Goal: Task Accomplishment & Management: Complete application form

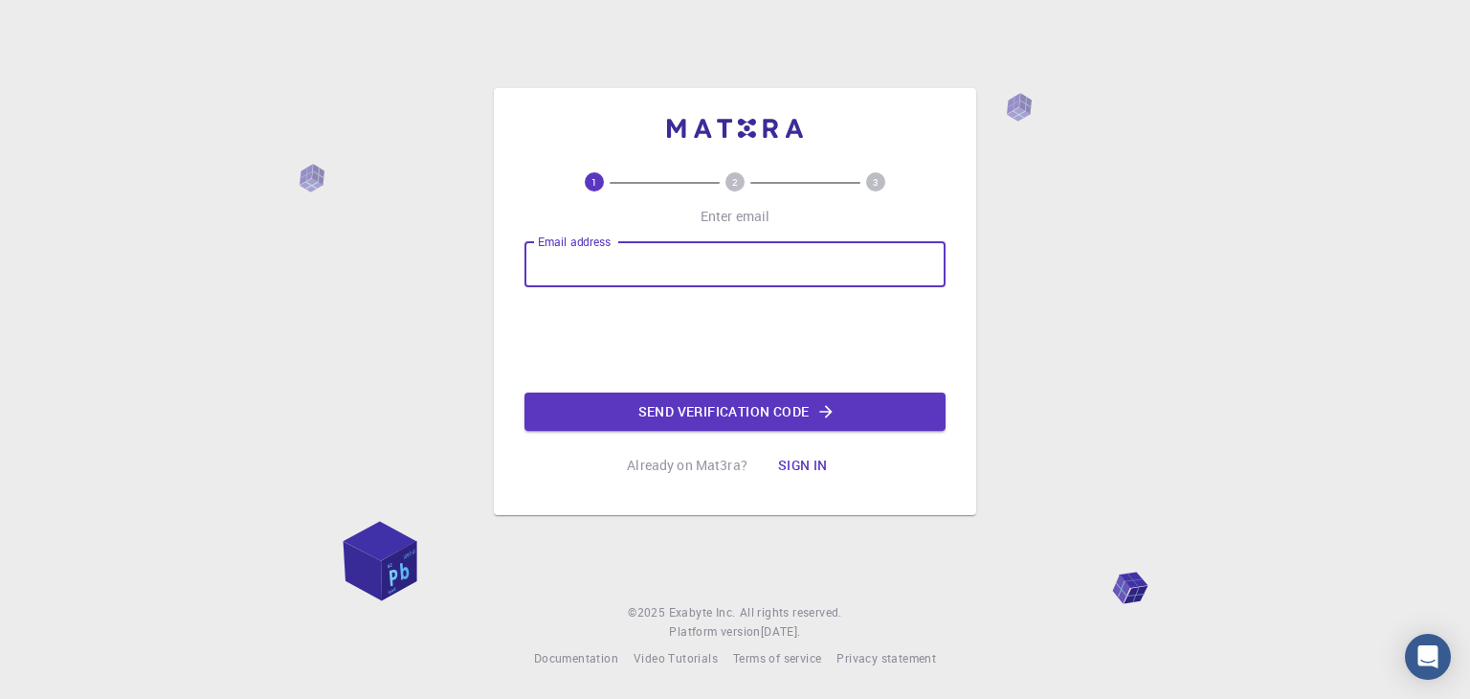
click at [546, 263] on input "Email address" at bounding box center [735, 264] width 421 height 46
type input "[EMAIL_ADDRESS][DOMAIN_NAME]"
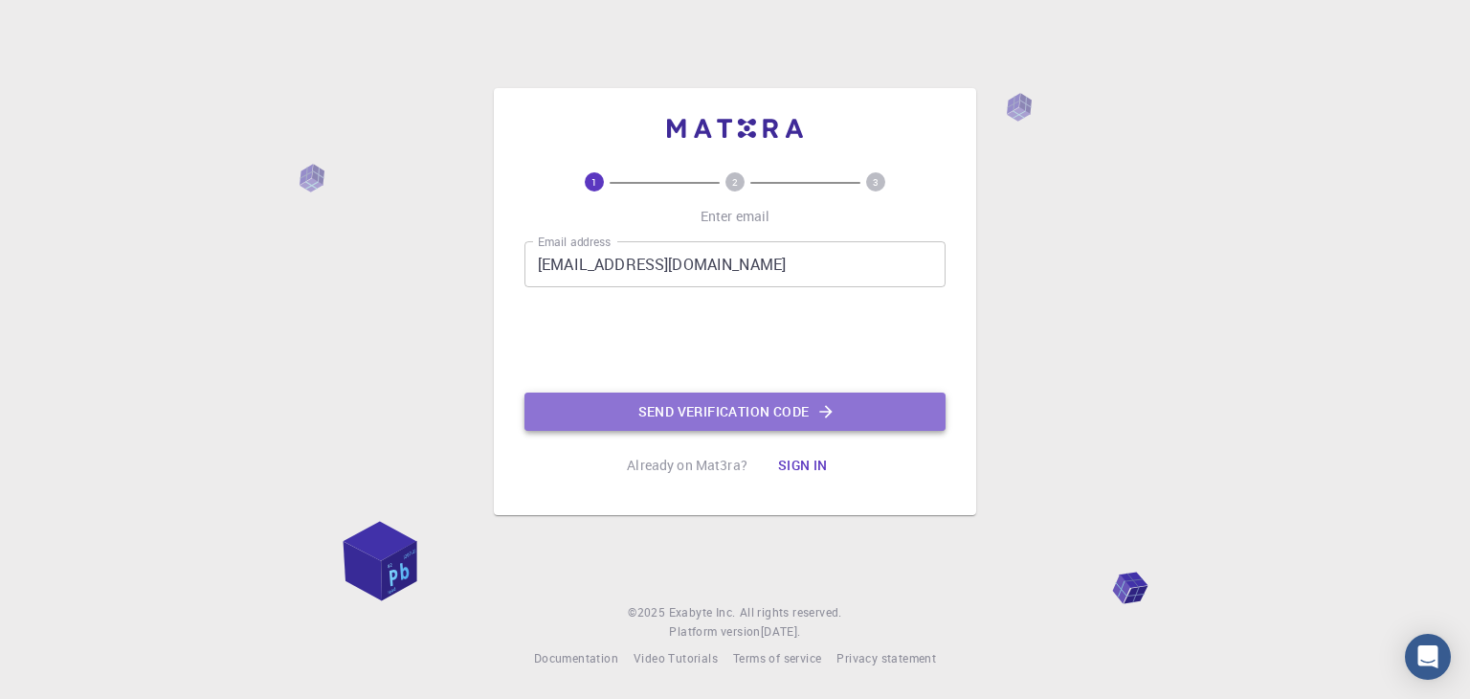
click at [657, 415] on button "Send verification code" at bounding box center [735, 412] width 421 height 38
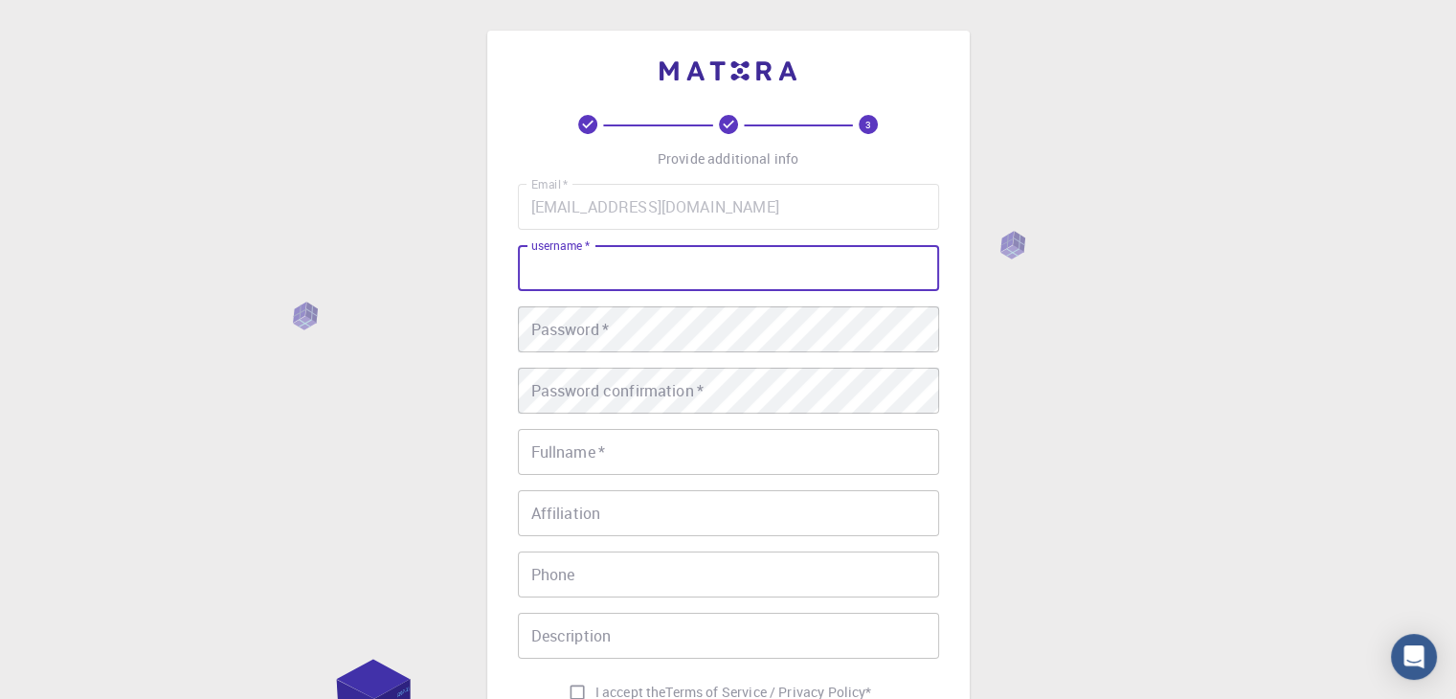
click at [574, 267] on input "username   *" at bounding box center [728, 268] width 421 height 46
type input "Yuli"
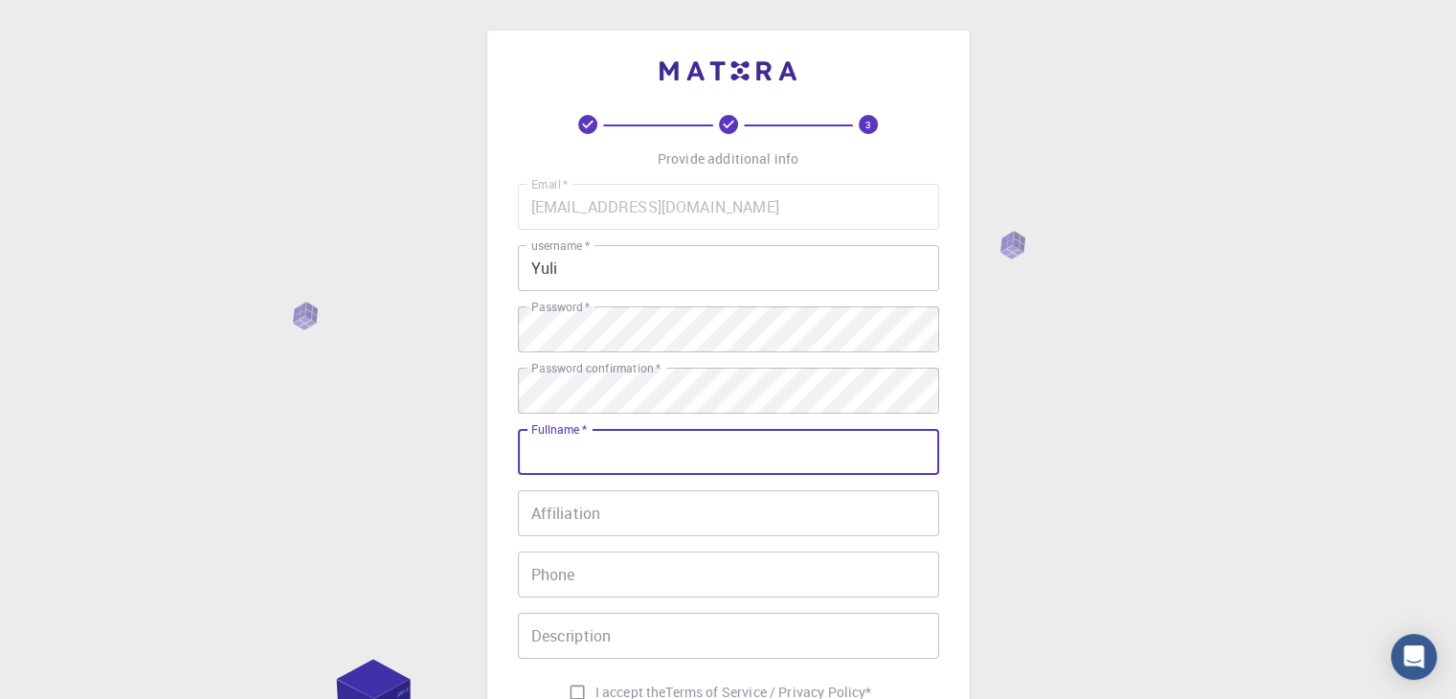
click at [532, 446] on input "Fullname   *" at bounding box center [728, 452] width 421 height 46
click at [545, 442] on input "Fullname   *" at bounding box center [728, 452] width 421 height 46
type input "[PERSON_NAME]"
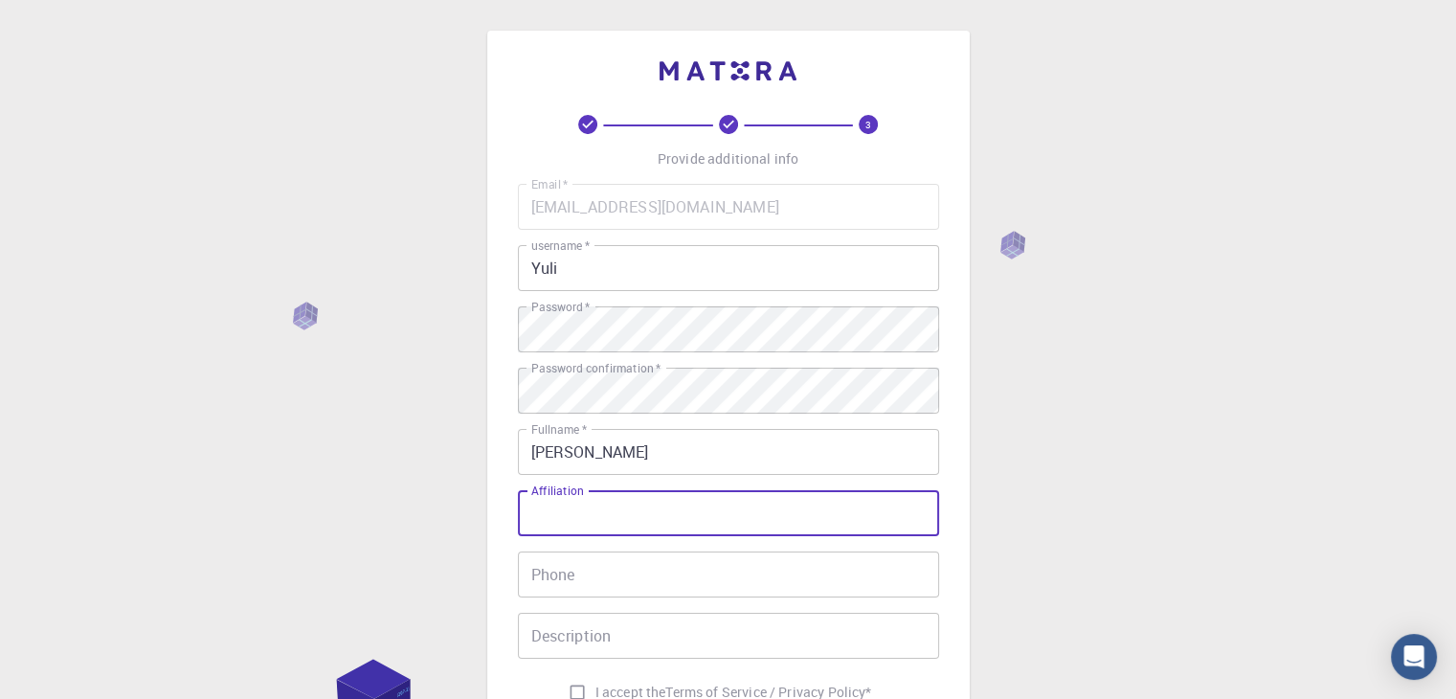
click at [554, 502] on input "Affiliation" at bounding box center [728, 513] width 421 height 46
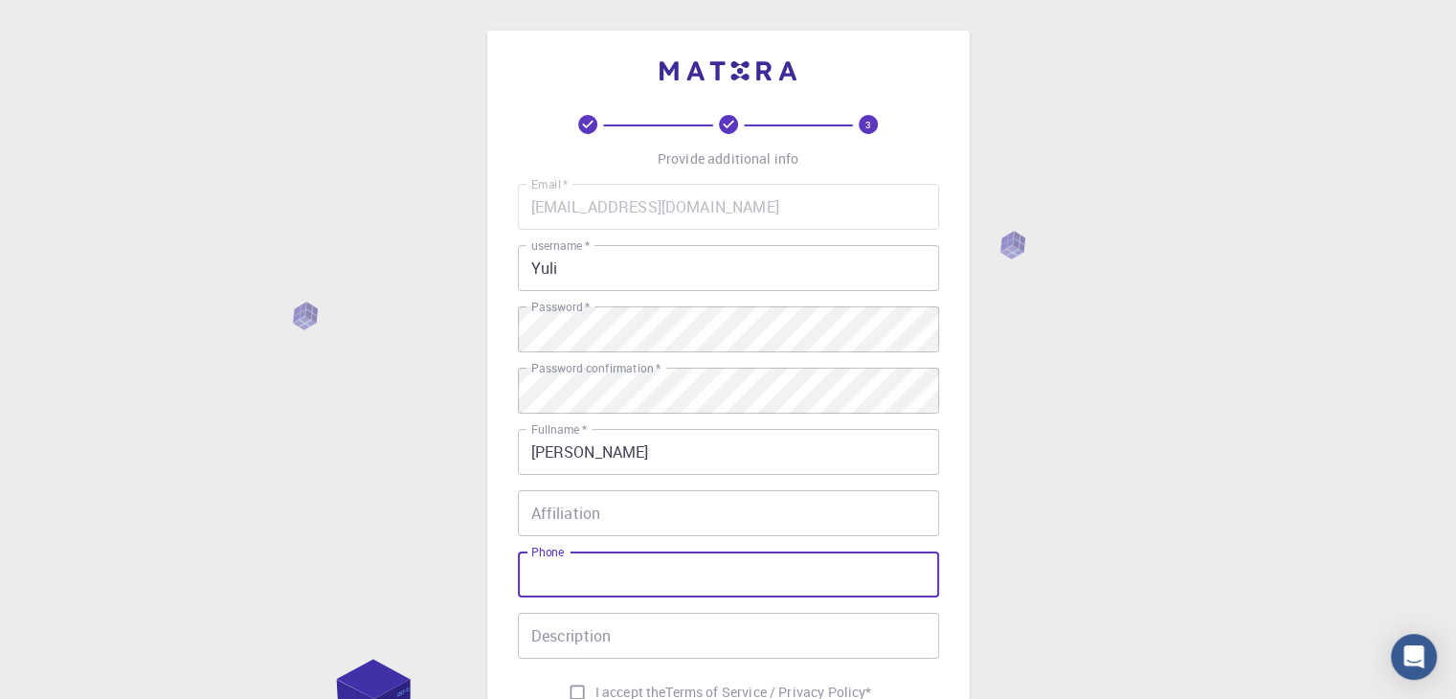
click at [550, 579] on input "Phone" at bounding box center [728, 574] width 421 height 46
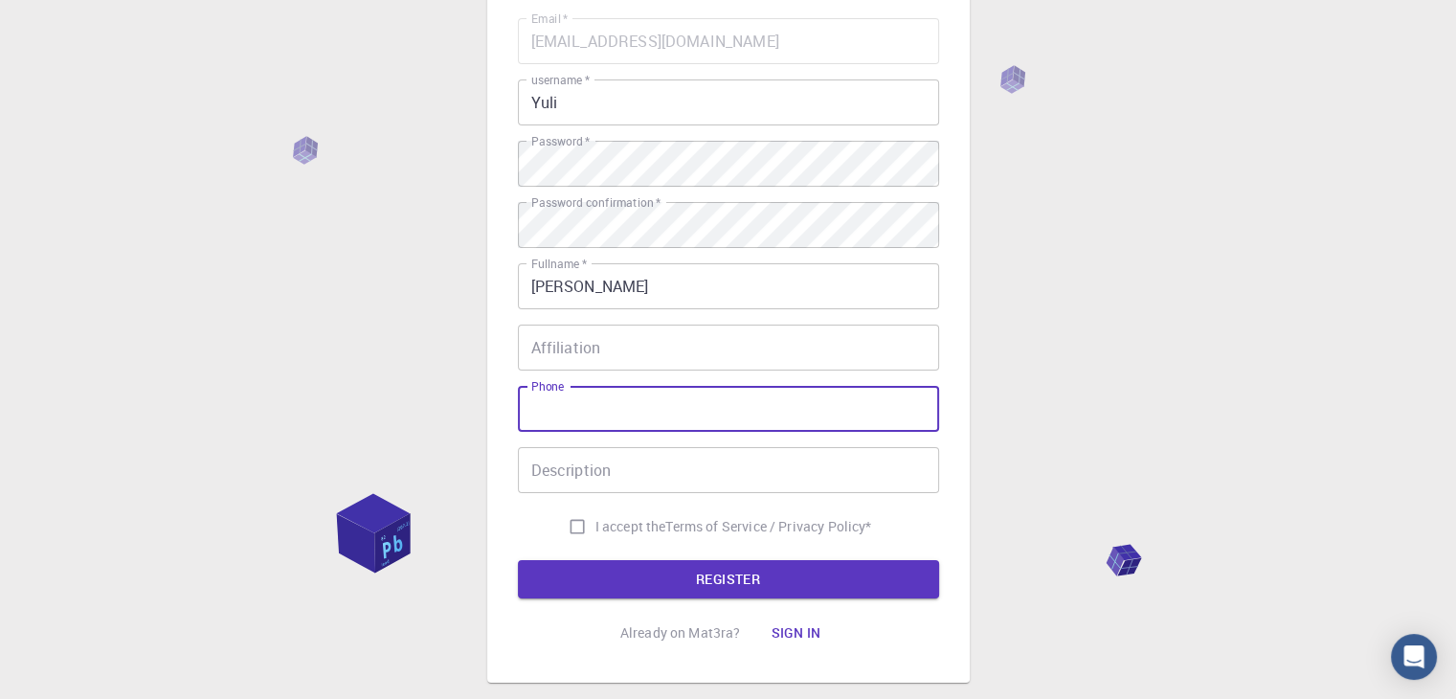
scroll to position [168, 0]
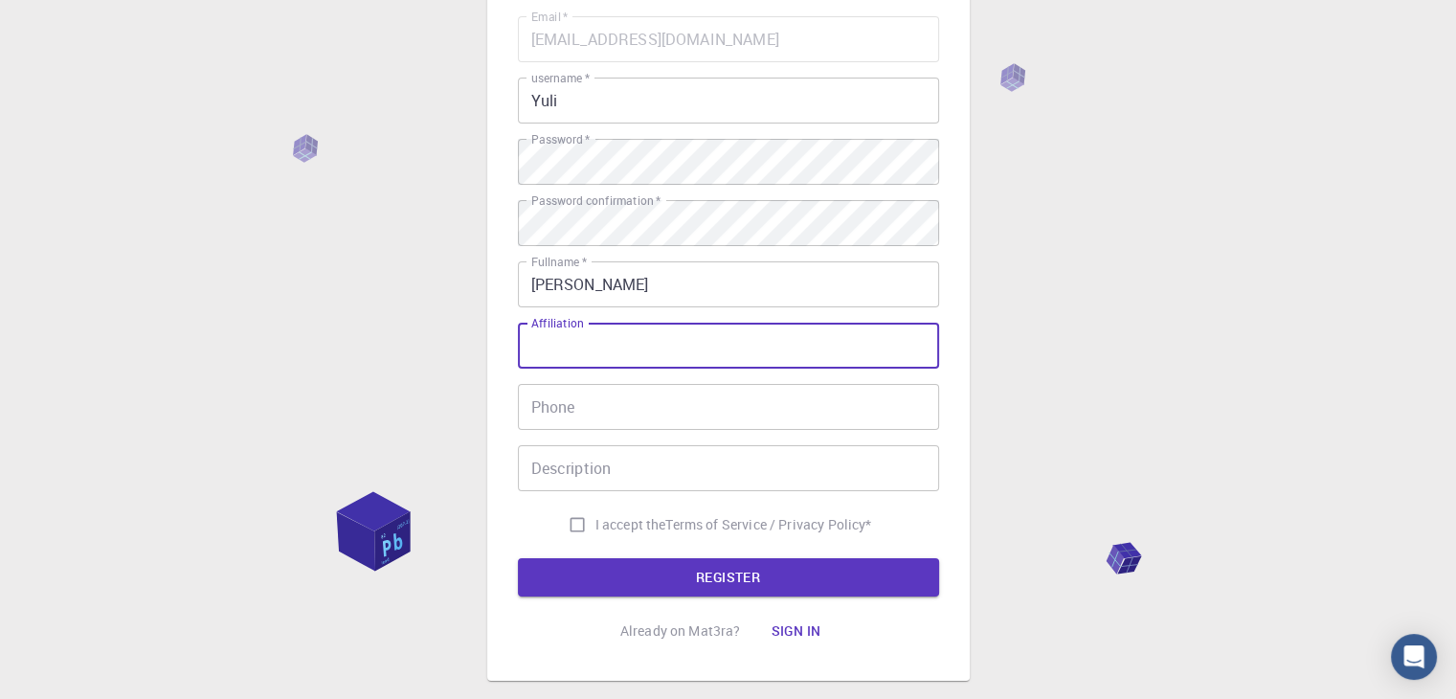
click at [565, 334] on input "Affiliation" at bounding box center [728, 346] width 421 height 46
type input "yumv"
click at [567, 423] on input "Phone" at bounding box center [728, 407] width 421 height 46
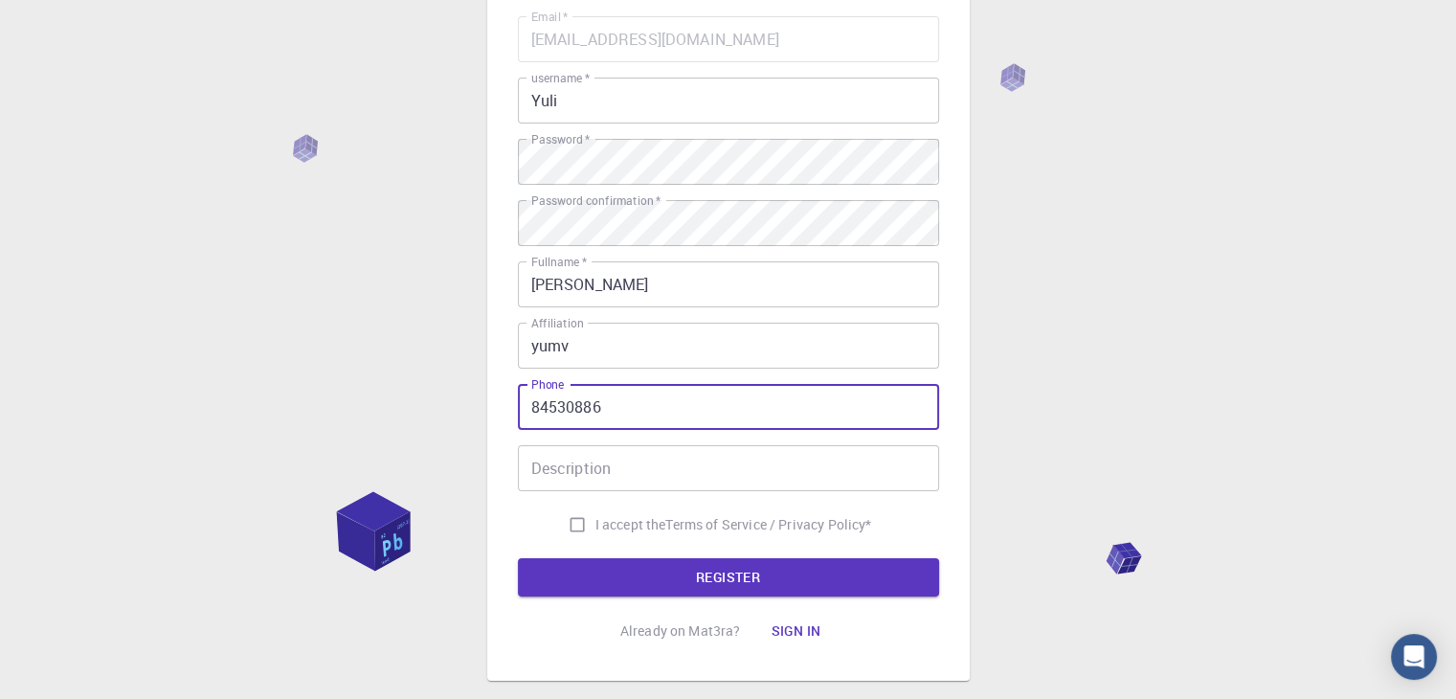
type input "84530886"
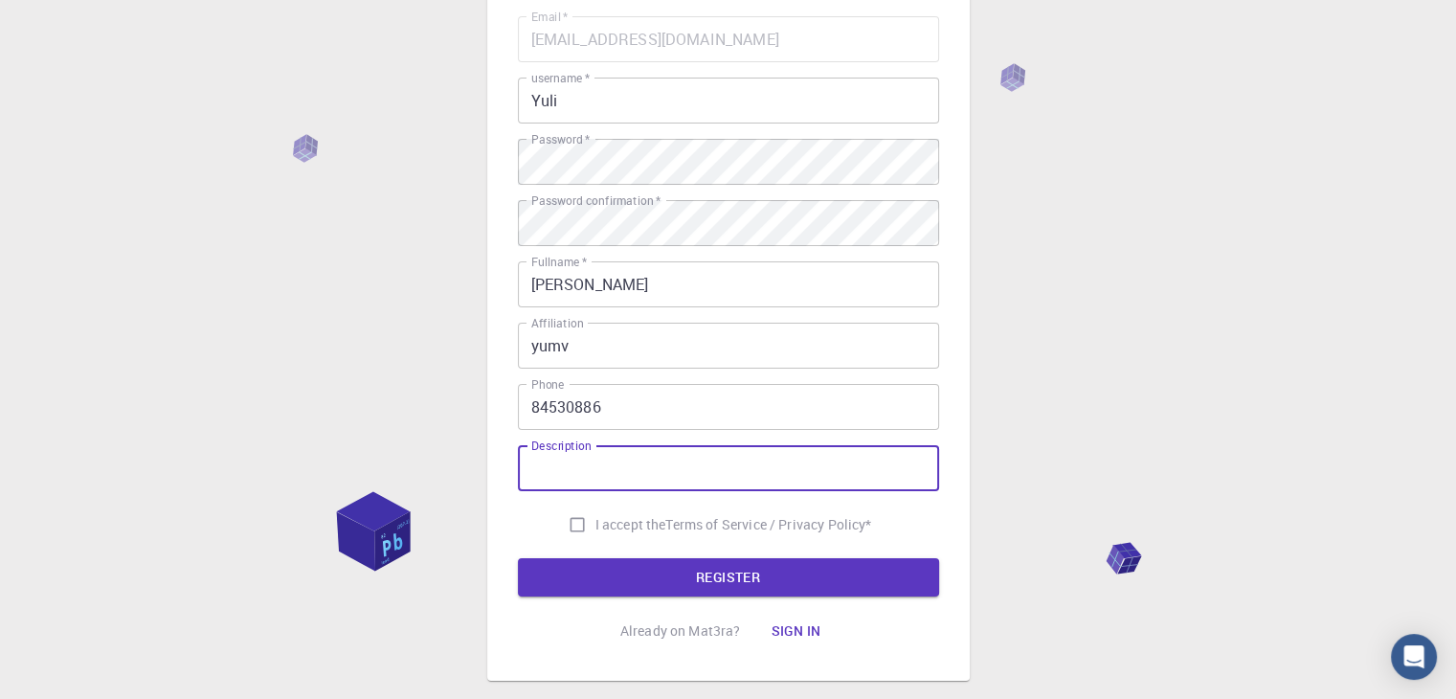
click at [559, 470] on input "Description" at bounding box center [728, 468] width 421 height 46
type input "[GEOGRAPHIC_DATA]"
click at [570, 528] on input "I accept the Terms of Service / Privacy Policy *" at bounding box center [577, 524] width 36 height 36
checkbox input "true"
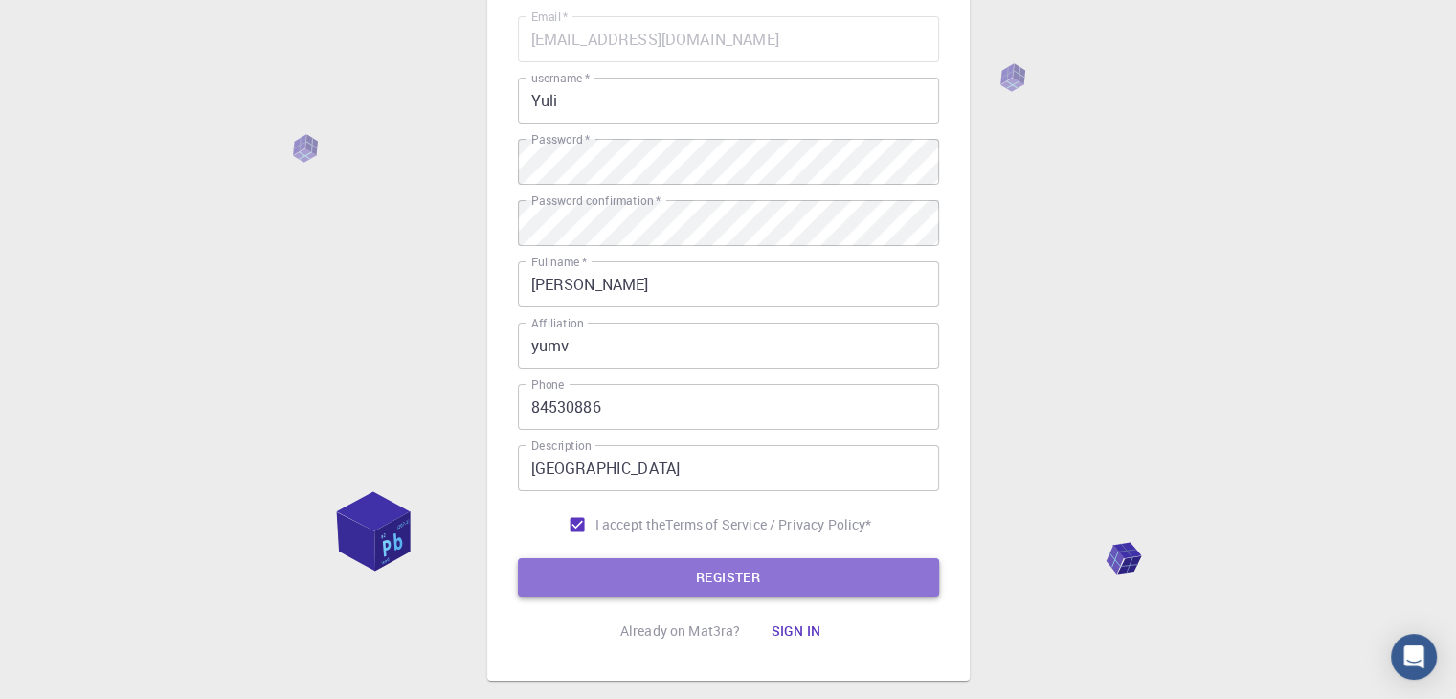
click at [595, 580] on button "REGISTER" at bounding box center [728, 577] width 421 height 38
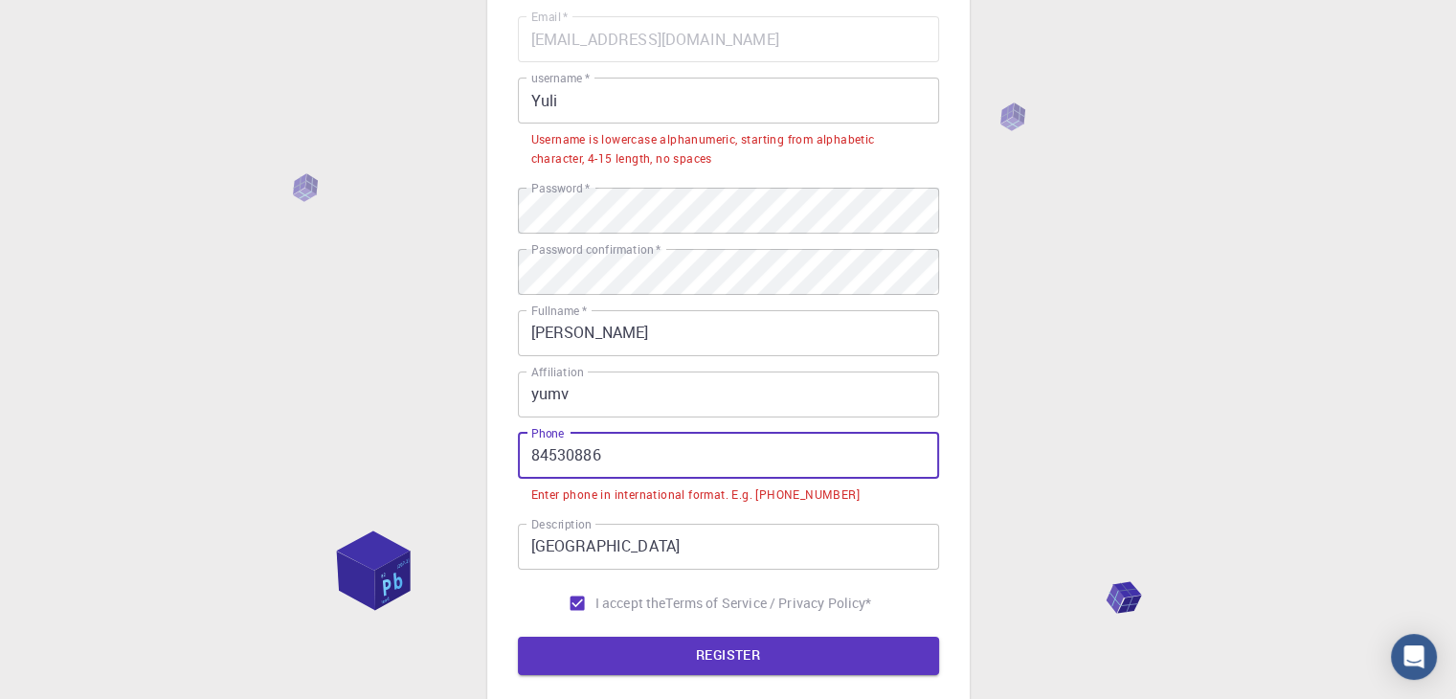
click at [529, 449] on input "84530886" at bounding box center [728, 456] width 421 height 46
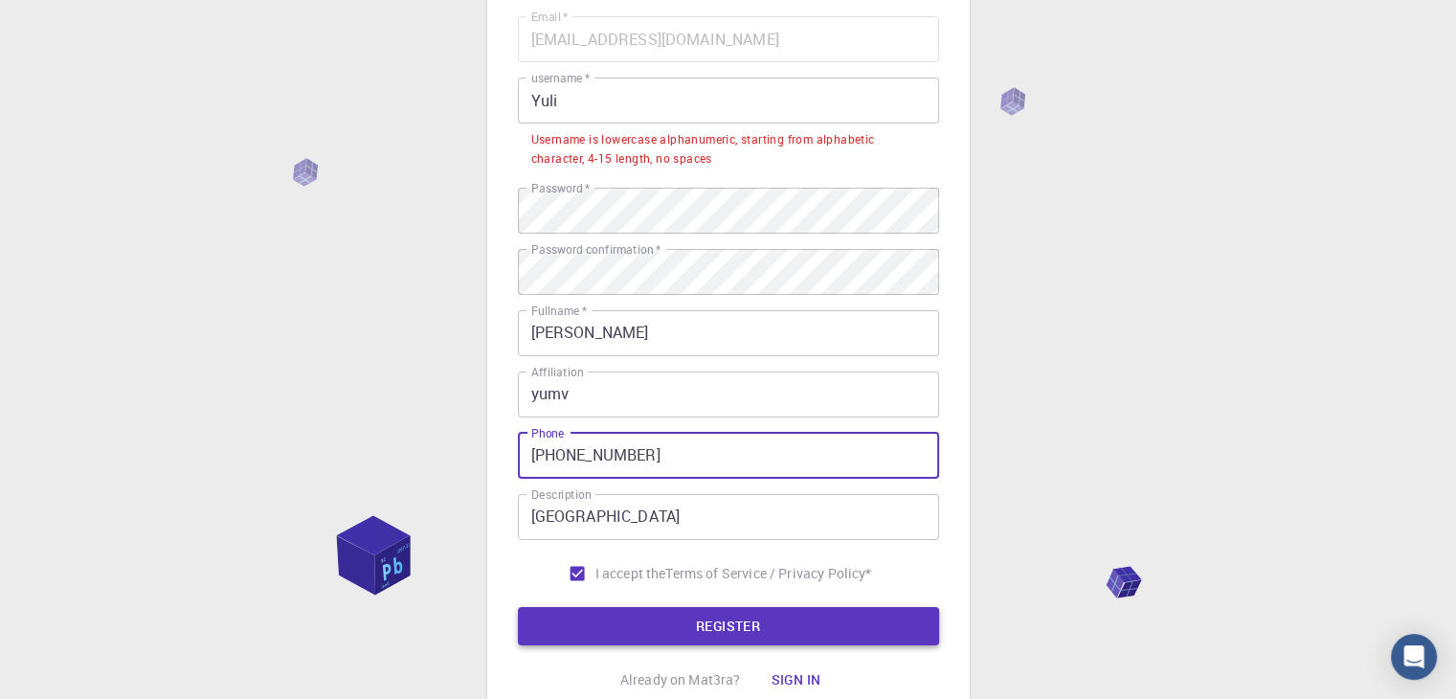
type input "[PHONE_NUMBER]"
click at [573, 607] on button "REGISTER" at bounding box center [728, 626] width 421 height 38
click at [581, 93] on input "Yuli" at bounding box center [728, 101] width 421 height 46
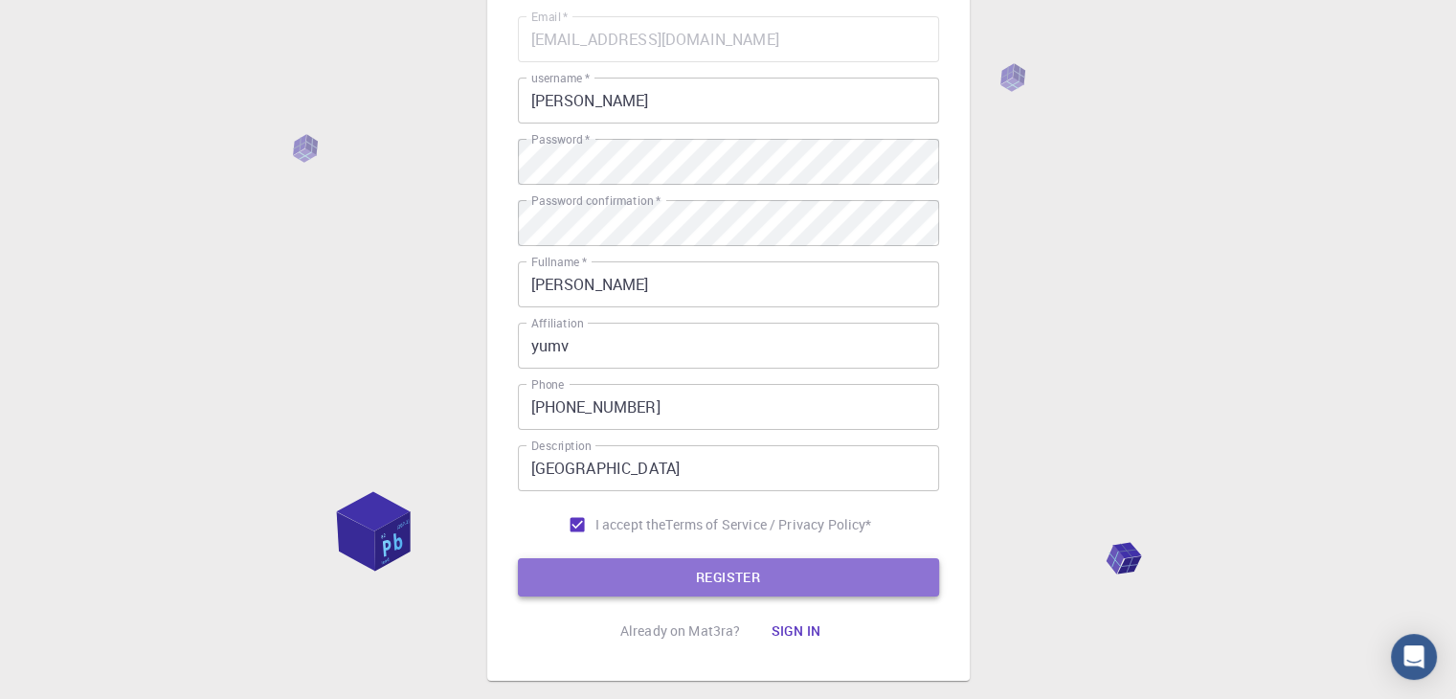
click at [619, 570] on button "REGISTER" at bounding box center [728, 577] width 421 height 38
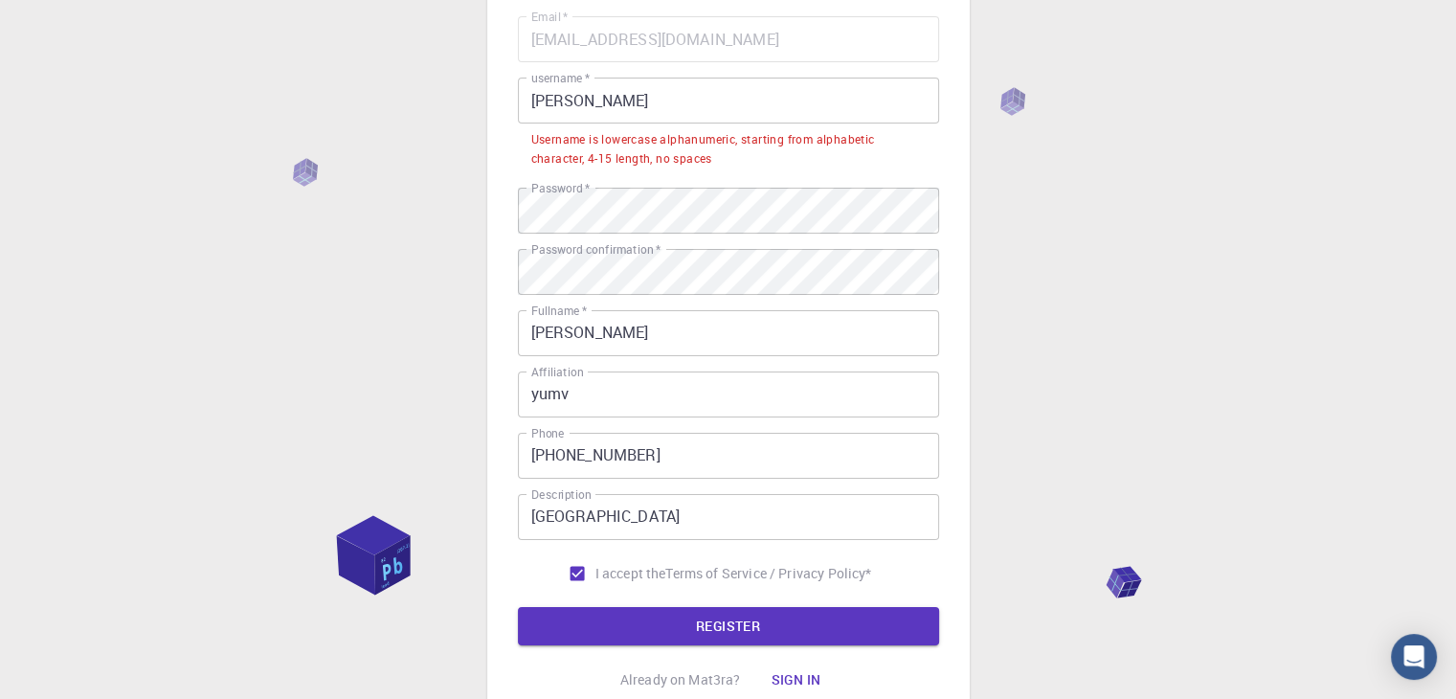
click at [589, 103] on input "[PERSON_NAME]" at bounding box center [728, 101] width 421 height 46
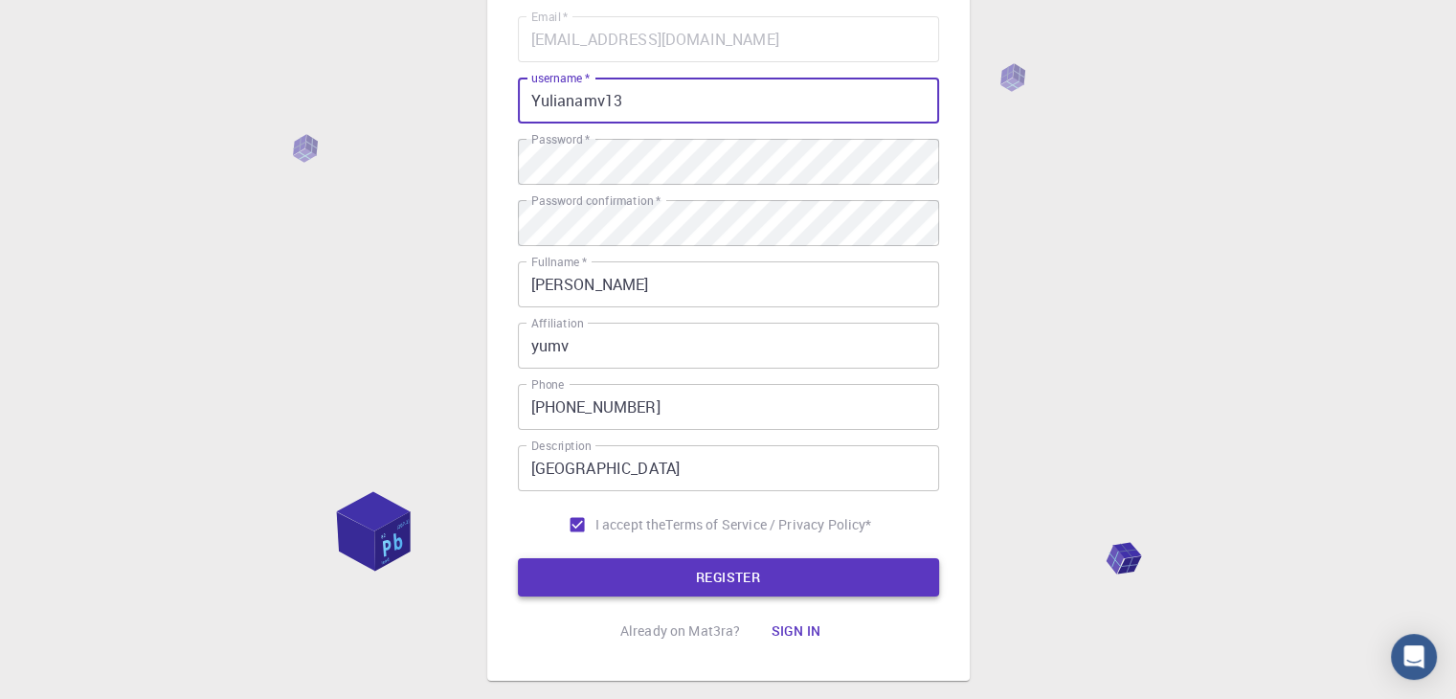
type input "Yulianamv13"
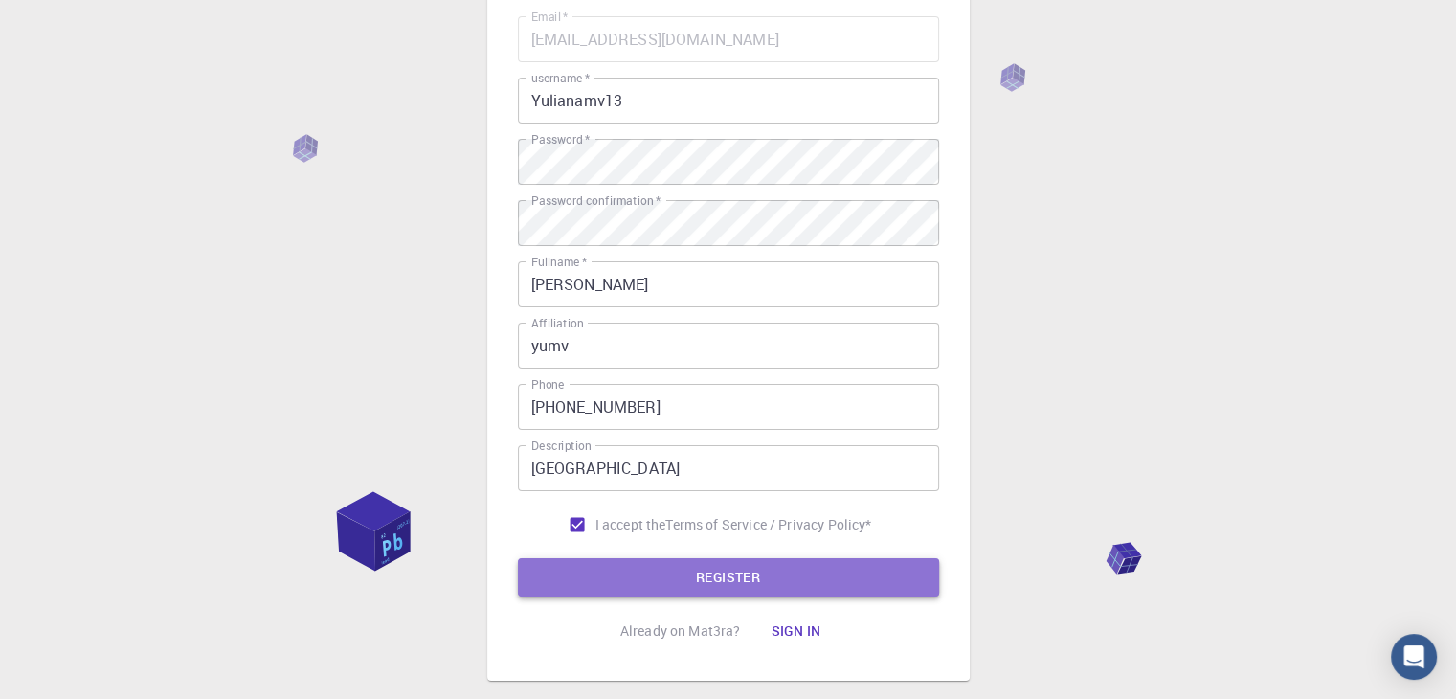
click at [685, 578] on button "REGISTER" at bounding box center [728, 577] width 421 height 38
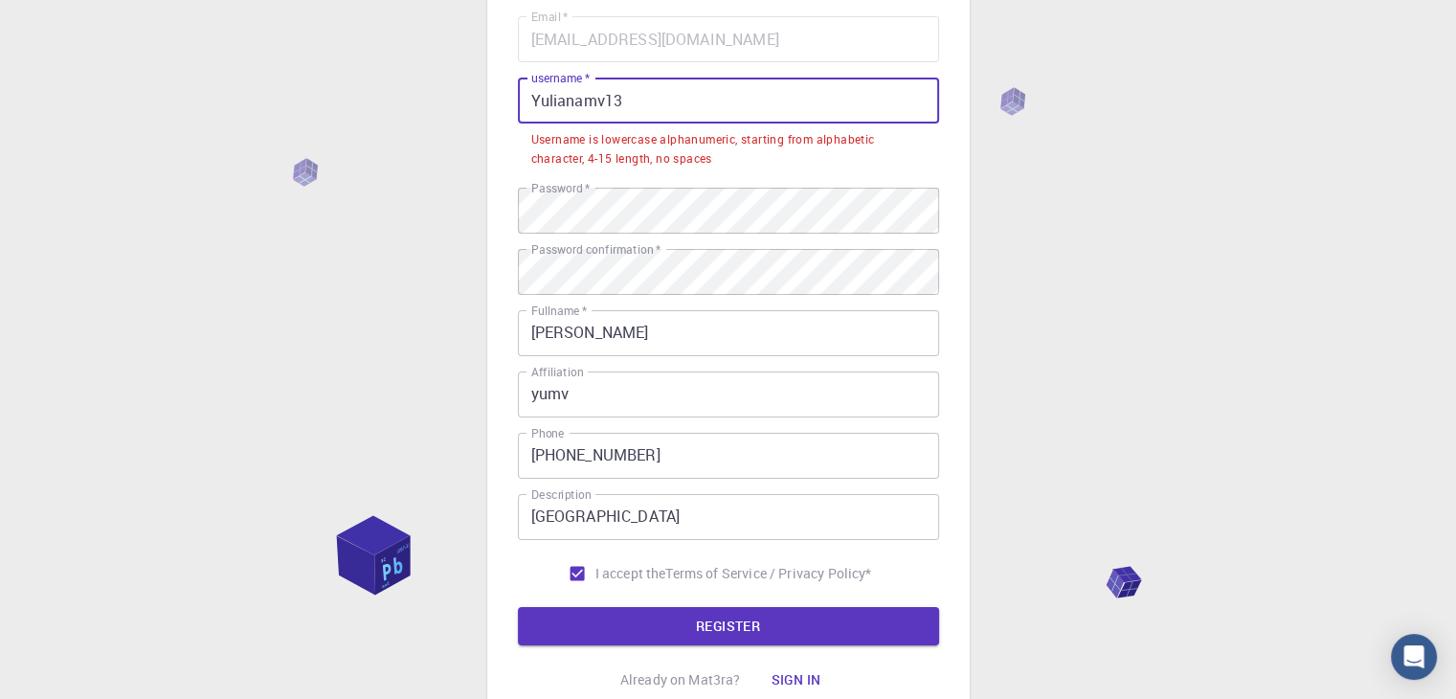
click at [636, 93] on input "Yulianamv13" at bounding box center [728, 101] width 421 height 46
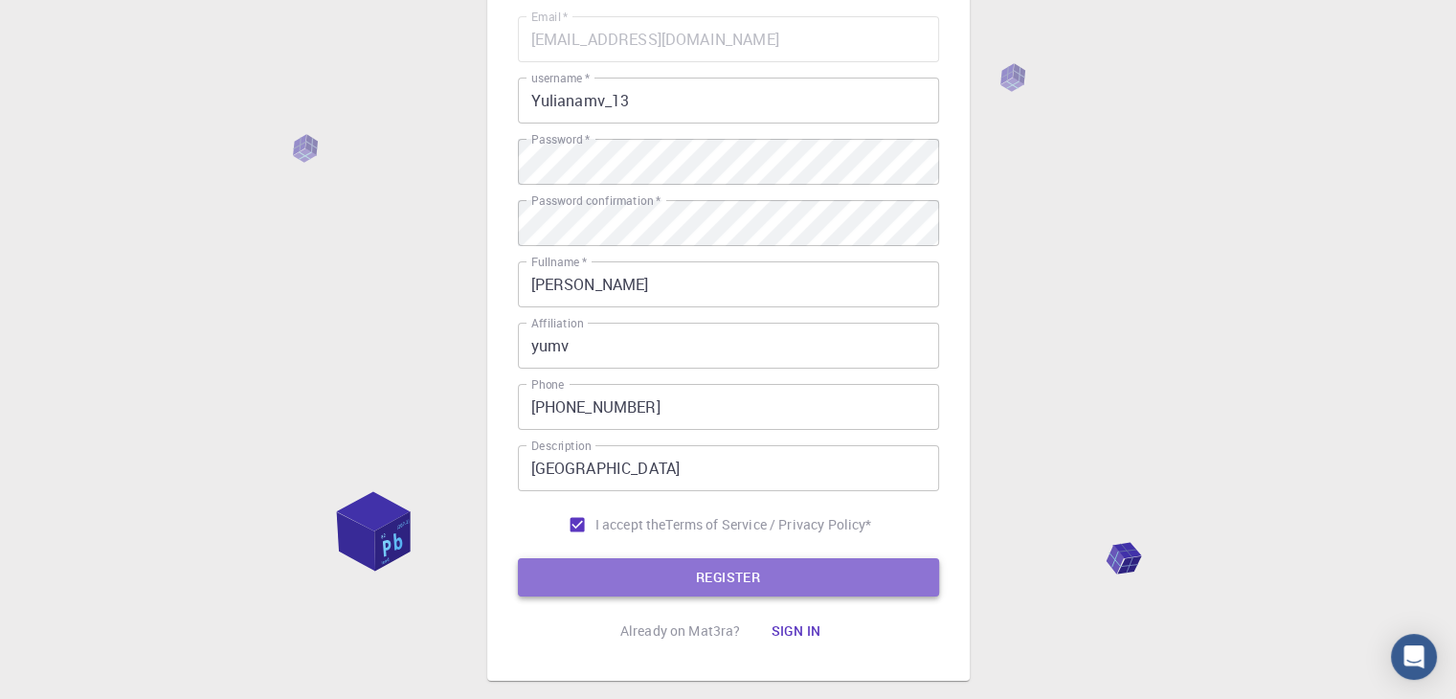
click at [650, 575] on button "REGISTER" at bounding box center [728, 577] width 421 height 38
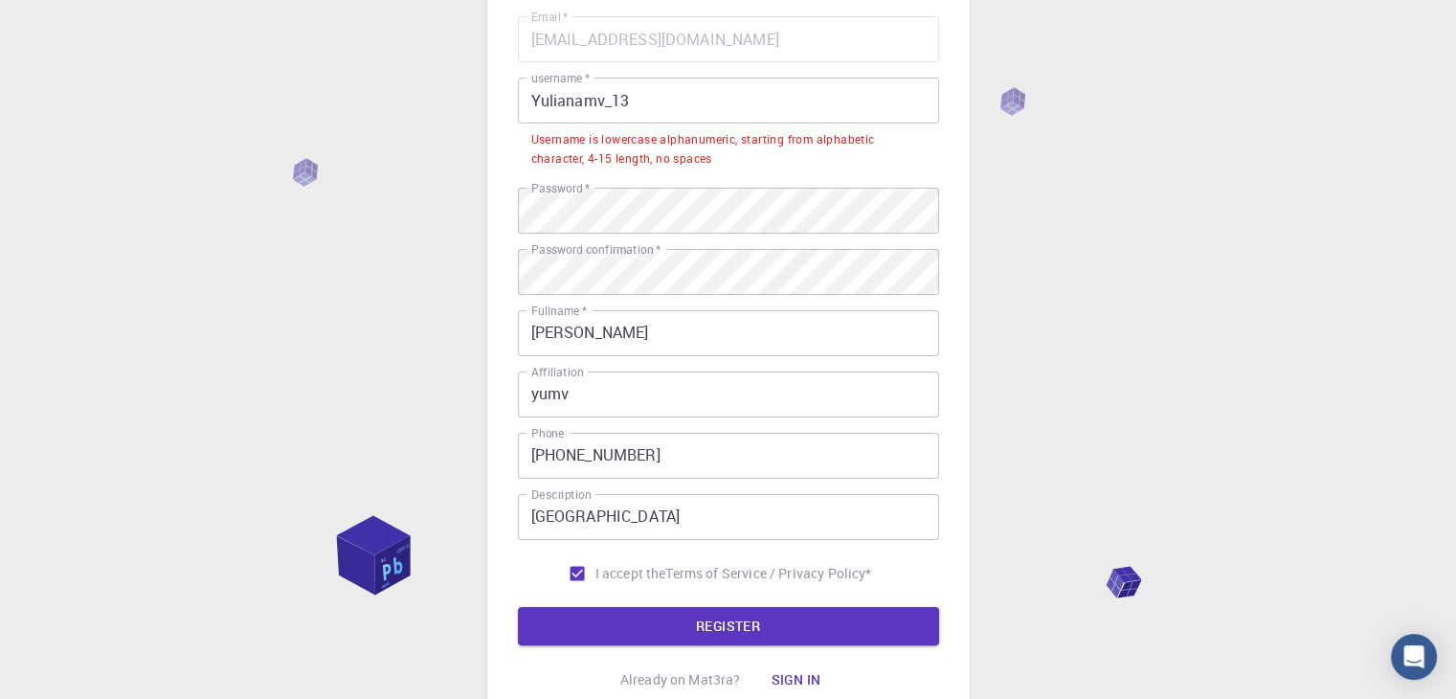
click at [657, 101] on input "Yulianamv_13" at bounding box center [728, 101] width 421 height 46
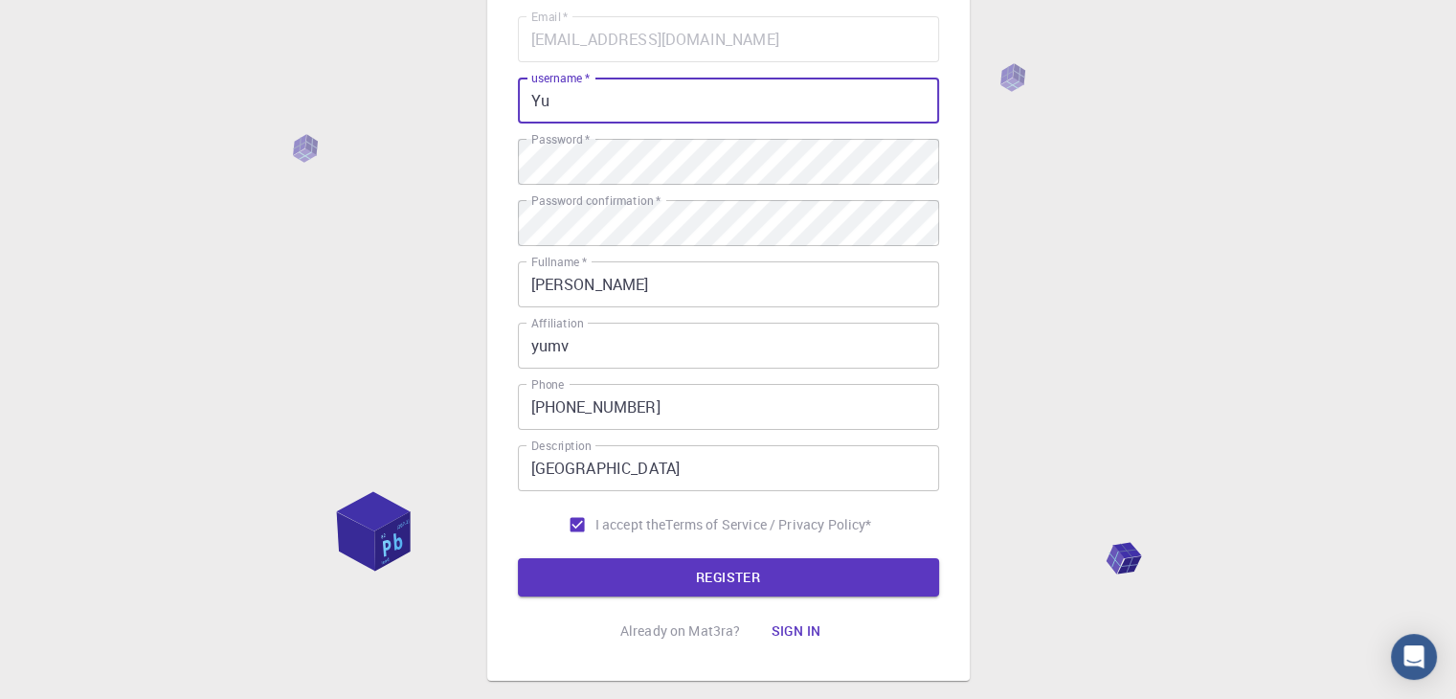
type input "Y"
type input "yusmv1991"
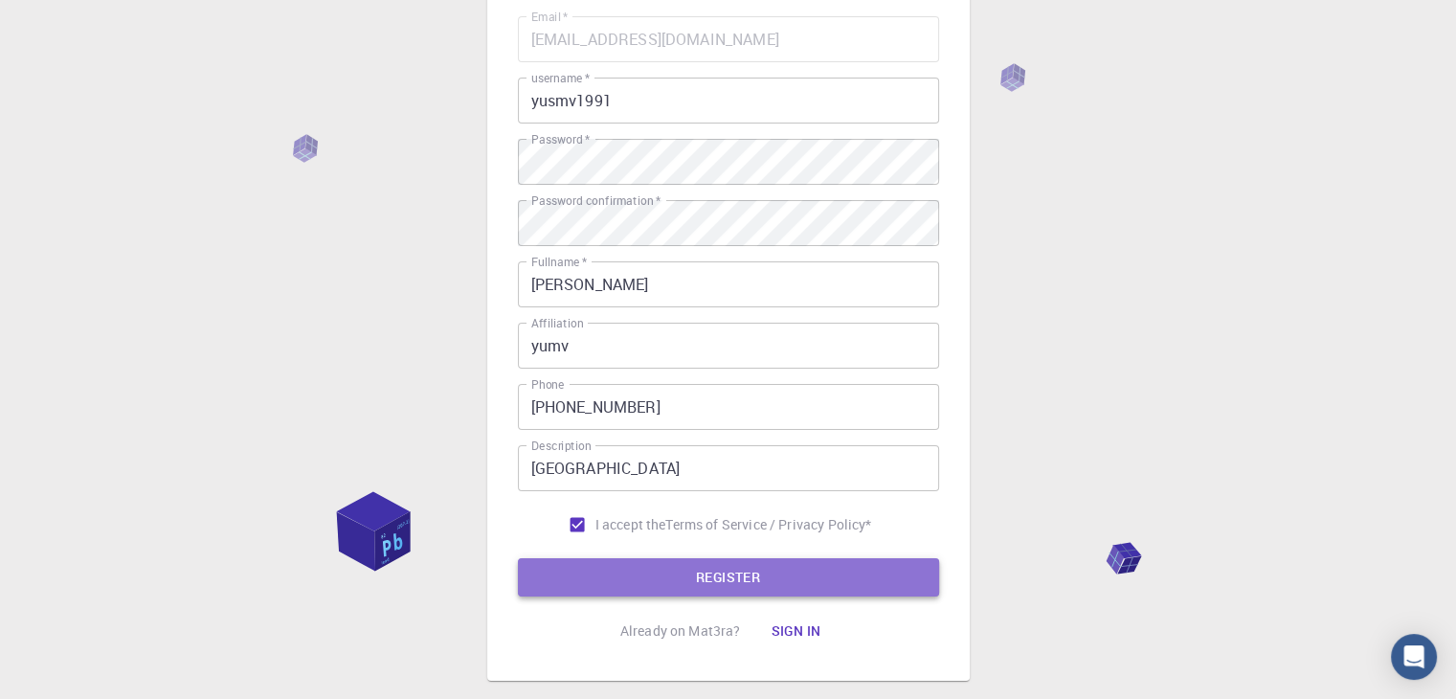
click at [668, 588] on button "REGISTER" at bounding box center [728, 577] width 421 height 38
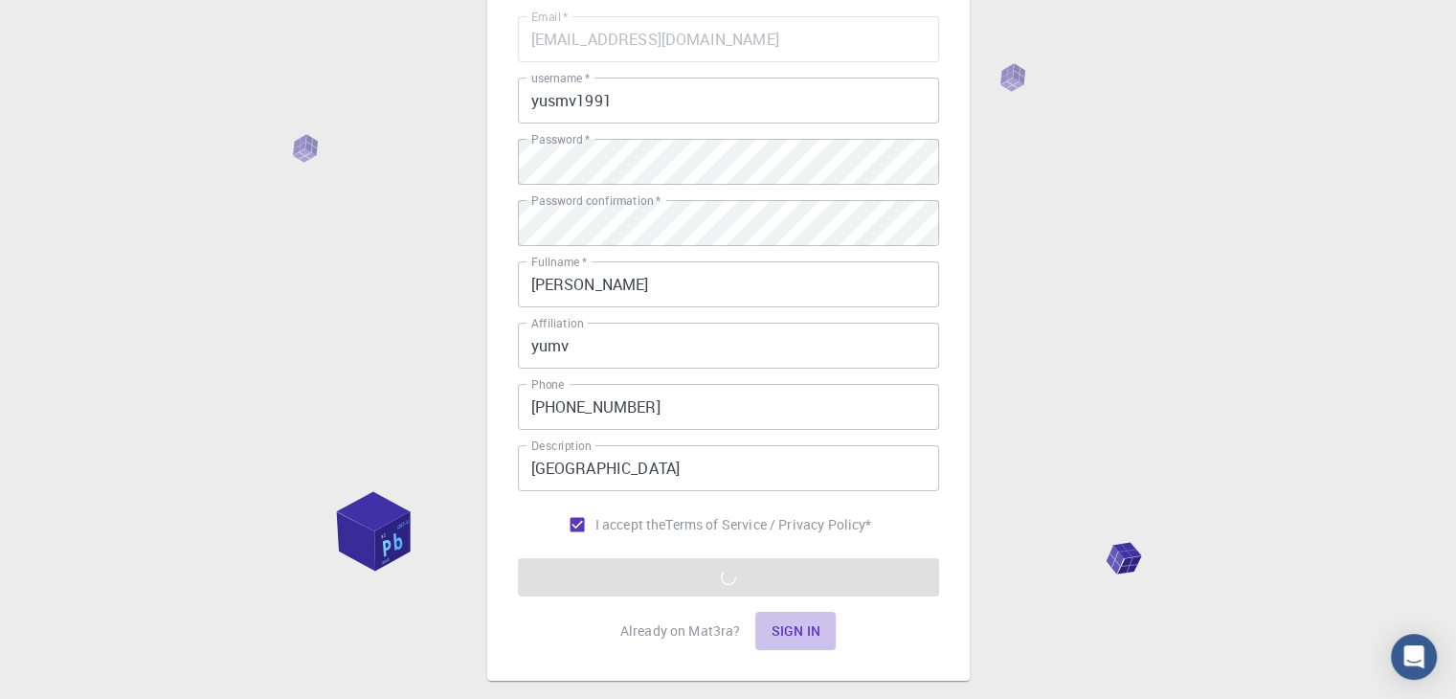
click at [794, 630] on button "Sign in" at bounding box center [795, 631] width 80 height 38
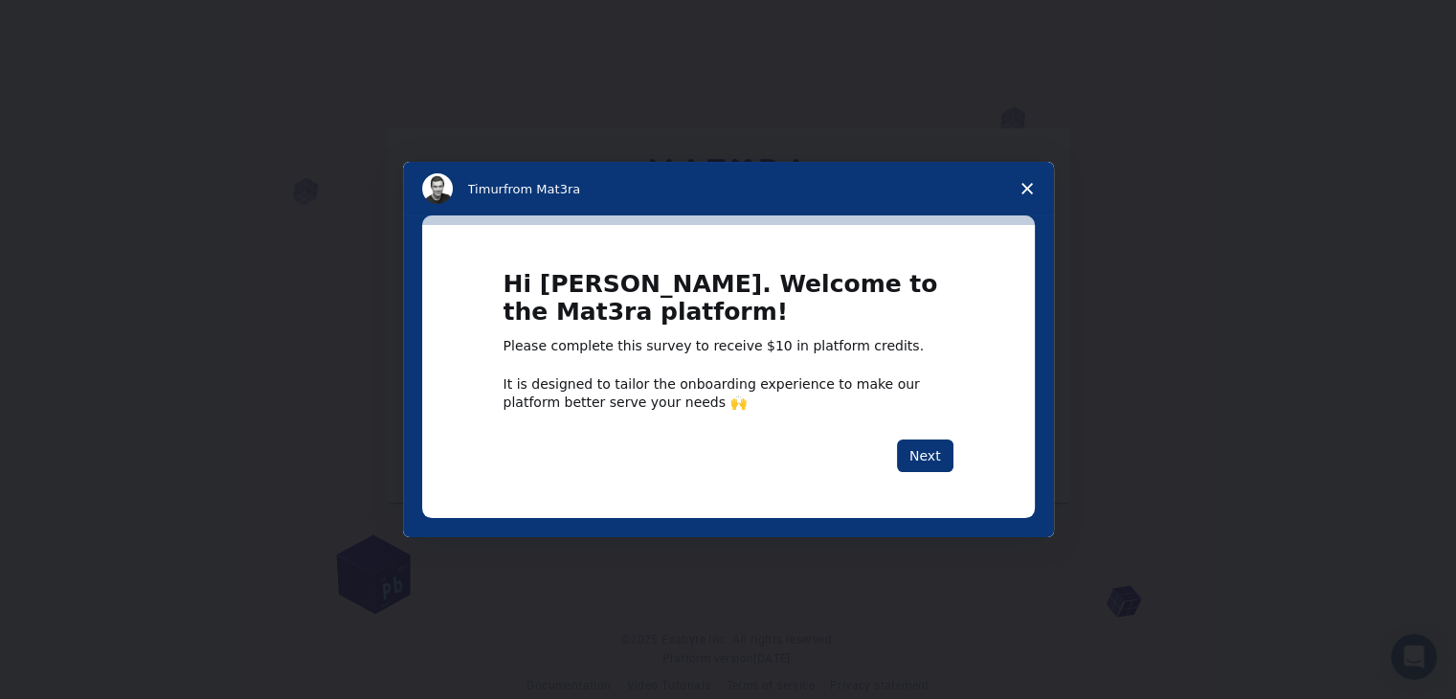
click at [1019, 192] on span "Close survey" at bounding box center [1027, 189] width 54 height 54
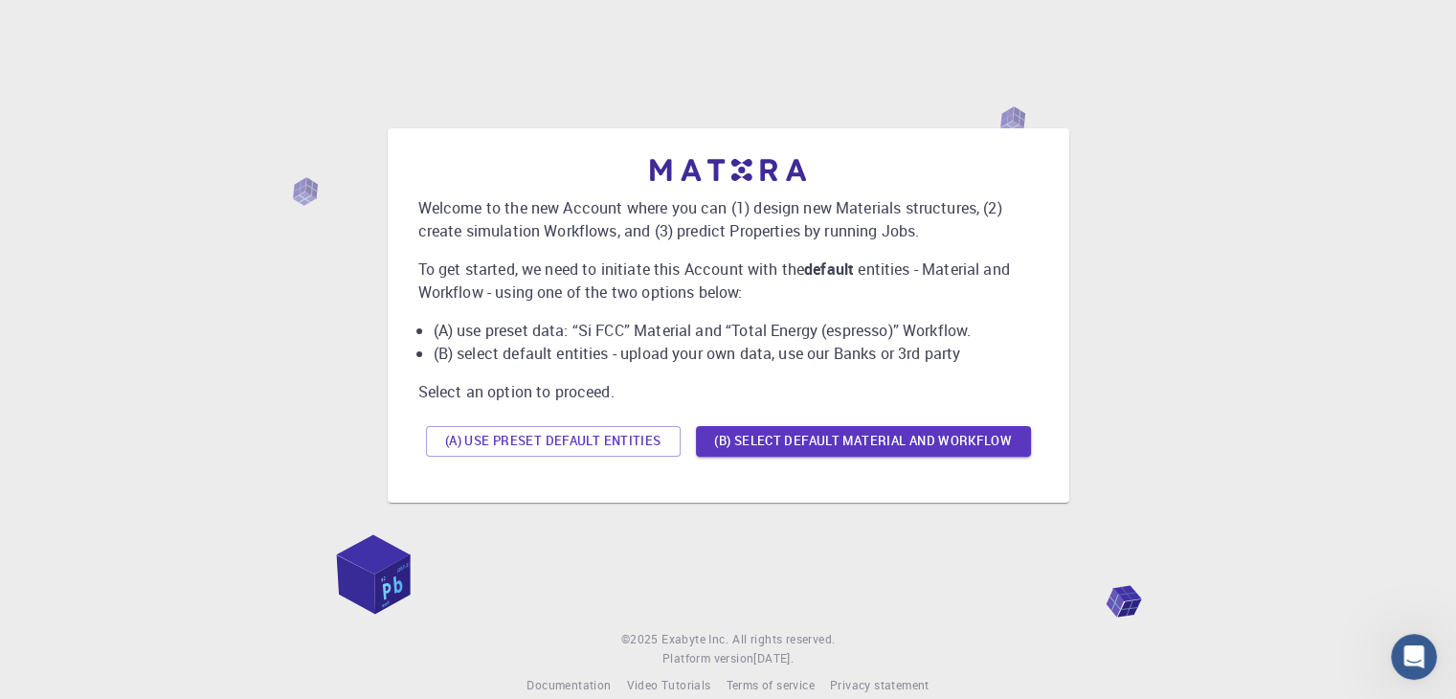
click at [1173, 84] on div "Welcome to the new Account where you can (1) design new Materials structures, (…" at bounding box center [728, 315] width 1410 height 523
